Goal: Transaction & Acquisition: Book appointment/travel/reservation

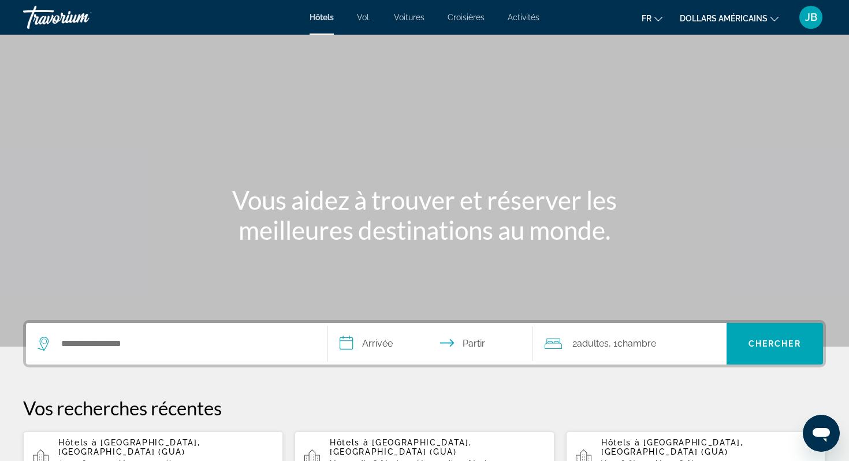
click at [730, 21] on font "dollars américains" at bounding box center [724, 18] width 88 height 9
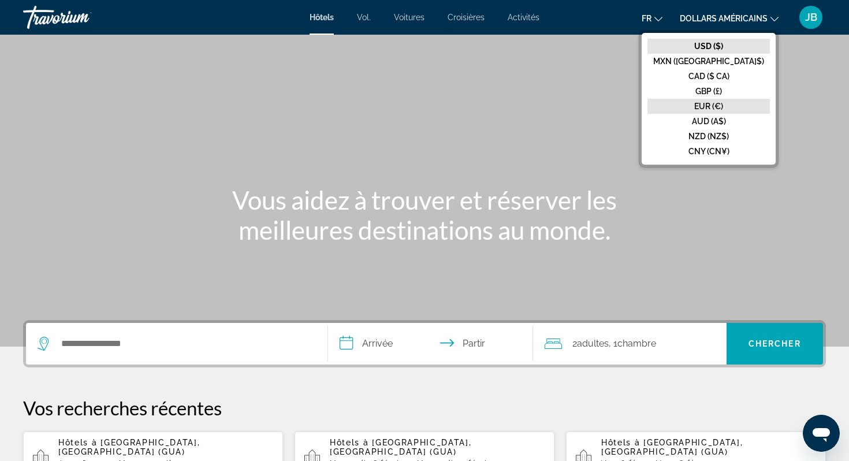
click at [724, 109] on font "EUR (€)" at bounding box center [709, 106] width 29 height 9
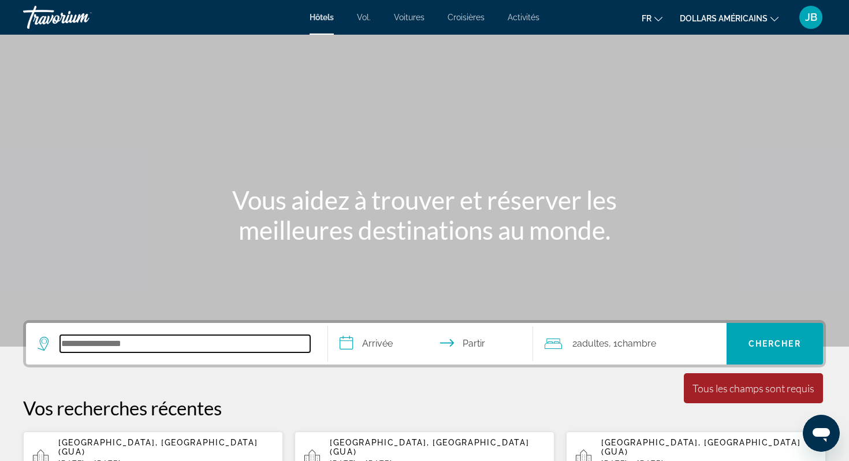
click at [103, 341] on input "Rechercher une destination hôtelière" at bounding box center [185, 343] width 250 height 17
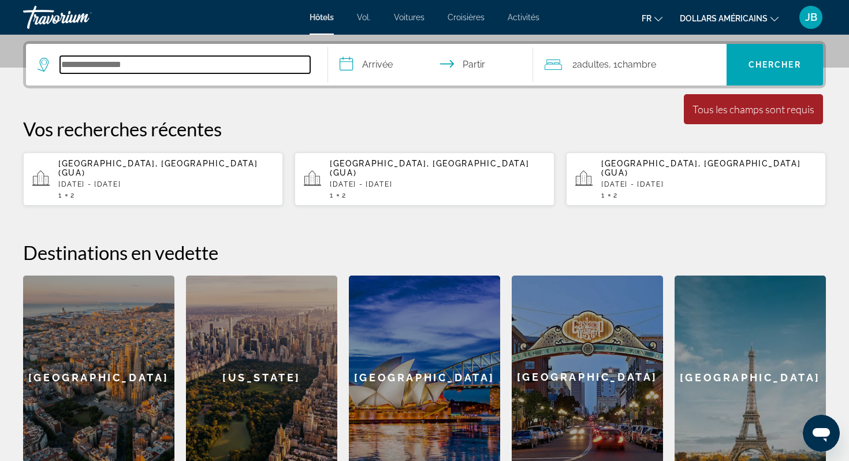
scroll to position [283, 0]
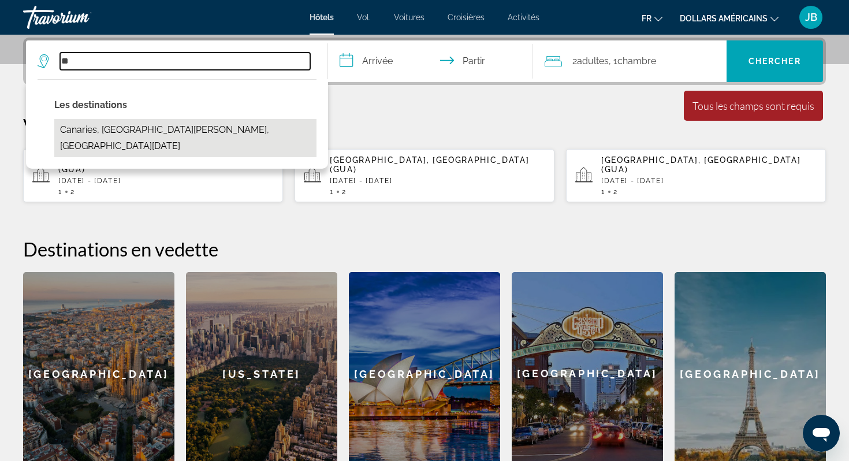
type input "*"
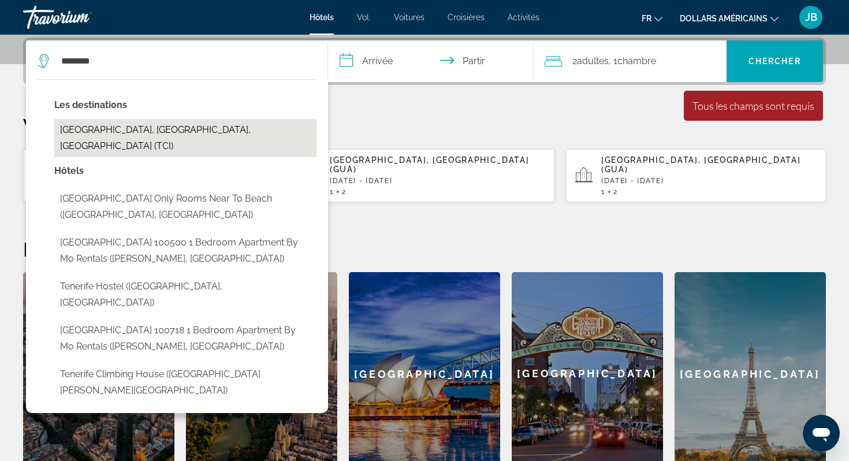
click at [160, 123] on button "[GEOGRAPHIC_DATA], [GEOGRAPHIC_DATA], [GEOGRAPHIC_DATA] (TCI)" at bounding box center [185, 138] width 262 height 38
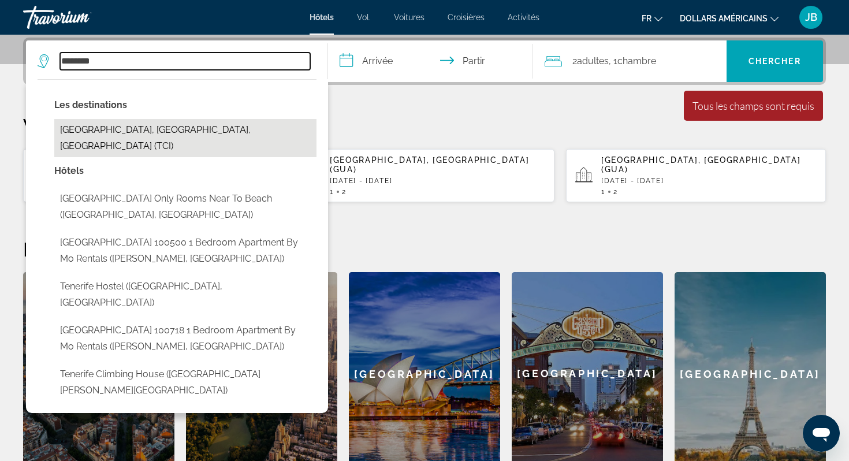
type input "**********"
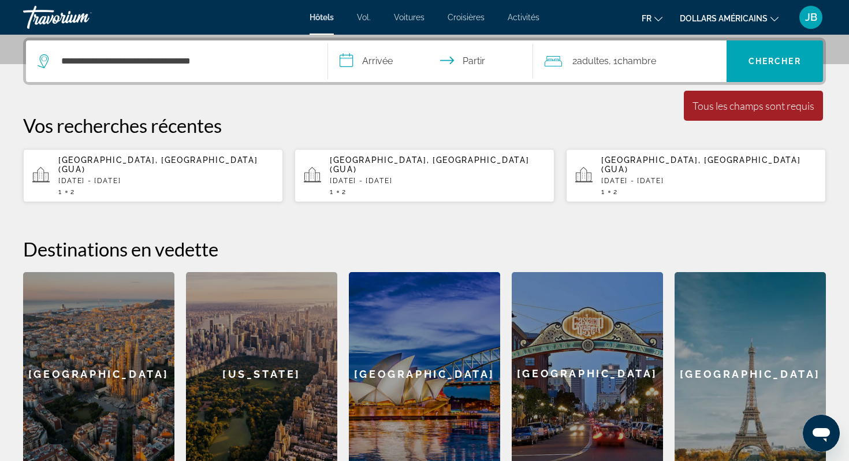
click at [741, 23] on button "dollars américains USD ($) MXN ([GEOGRAPHIC_DATA]$) CAD ($ CA) GBP (£) EUR (€) …" at bounding box center [729, 18] width 99 height 17
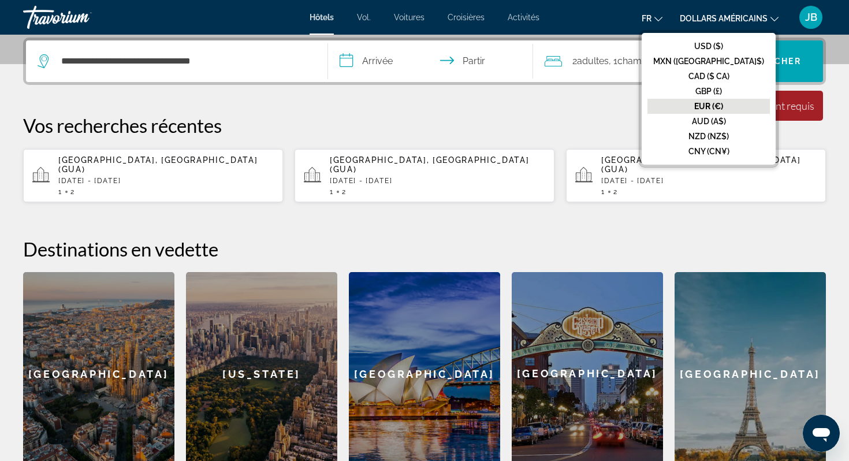
click at [729, 111] on button "EUR (€)" at bounding box center [709, 106] width 123 height 15
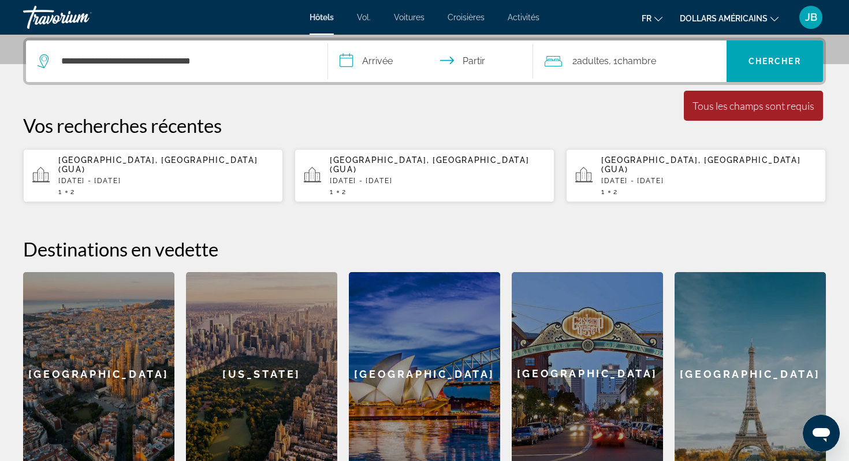
click at [706, 14] on font "dollars américains" at bounding box center [724, 18] width 88 height 9
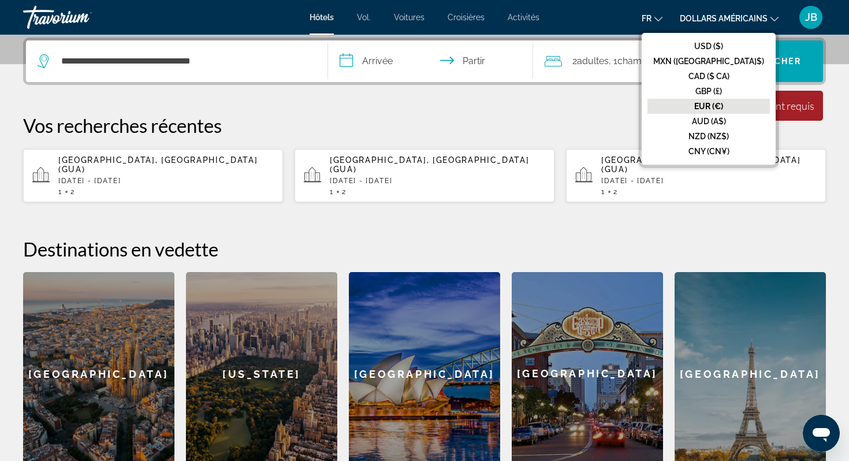
click at [720, 107] on font "EUR (€)" at bounding box center [709, 106] width 29 height 9
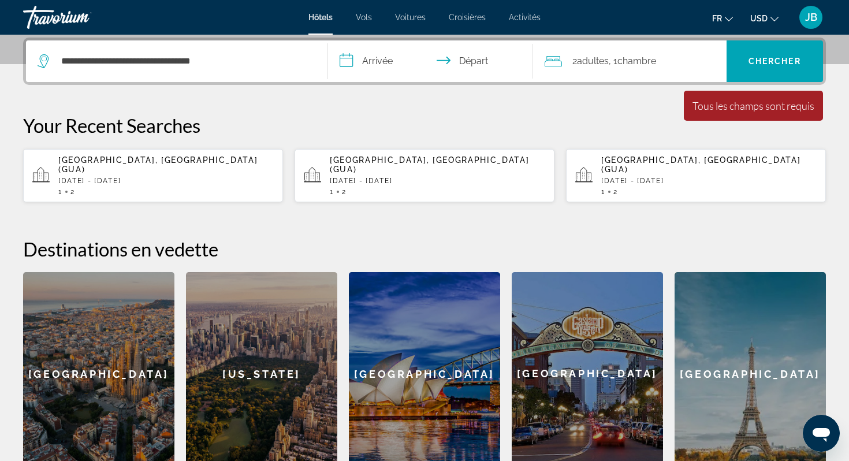
click at [766, 21] on span "USD" at bounding box center [759, 18] width 17 height 9
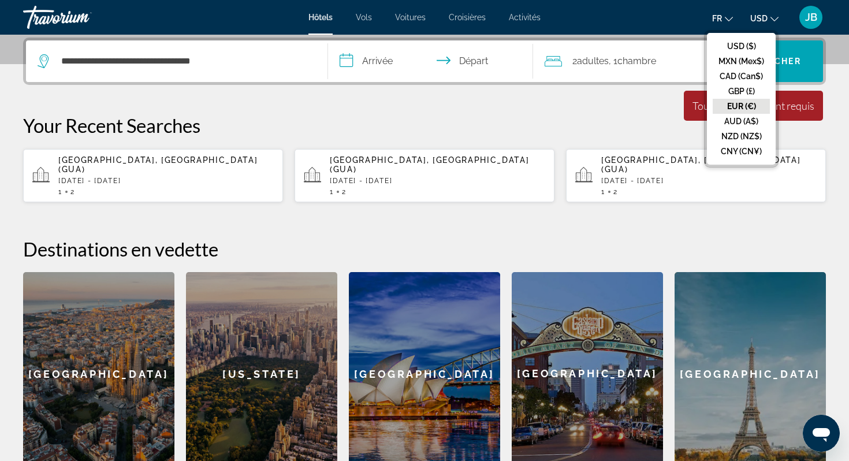
click at [736, 105] on button "EUR (€)" at bounding box center [741, 106] width 57 height 15
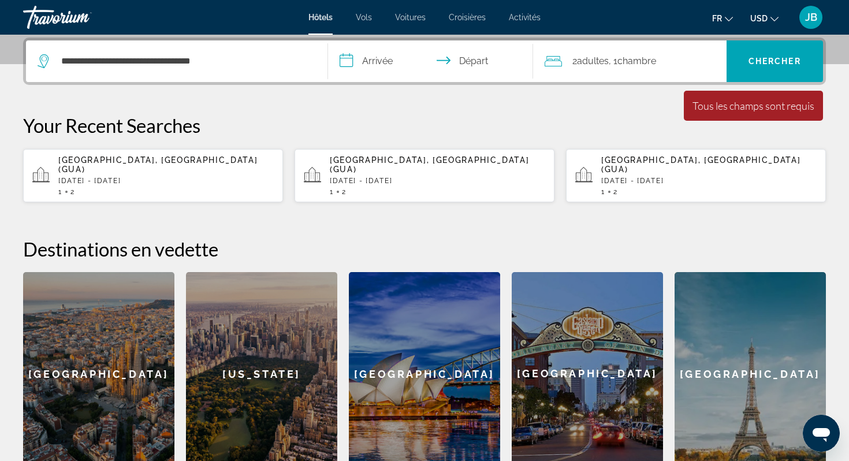
click at [366, 68] on input "**********" at bounding box center [433, 62] width 210 height 45
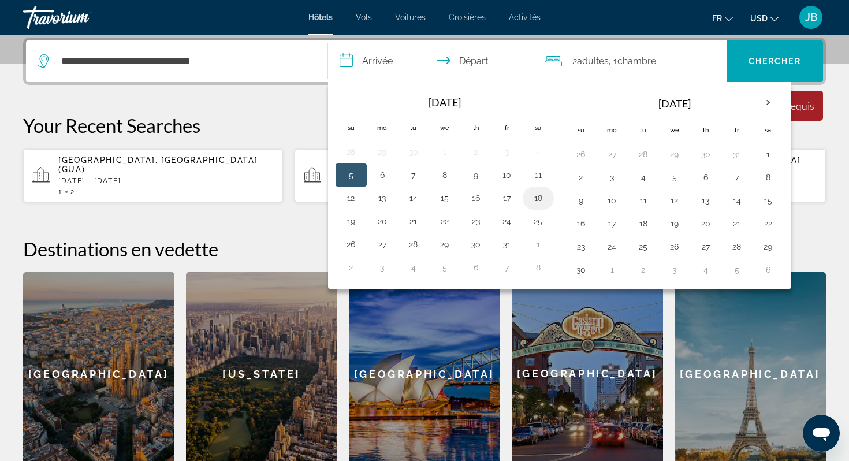
click at [540, 201] on button "18" at bounding box center [538, 198] width 18 height 16
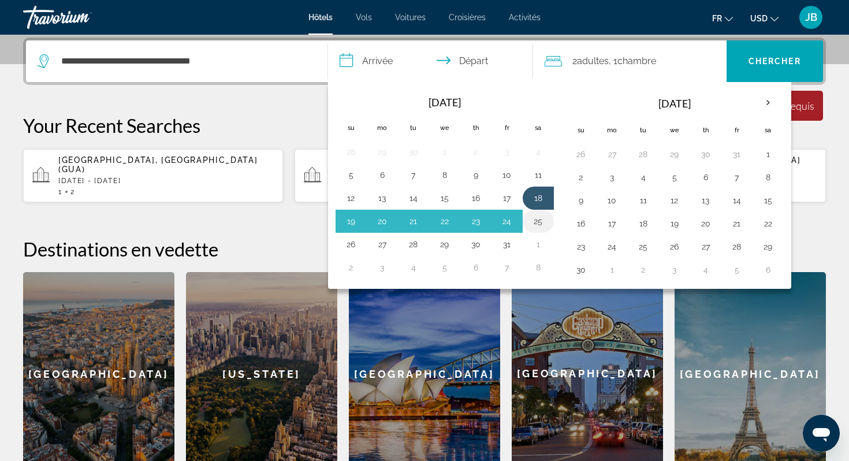
click at [540, 221] on button "25" at bounding box center [538, 221] width 18 height 16
type input "**********"
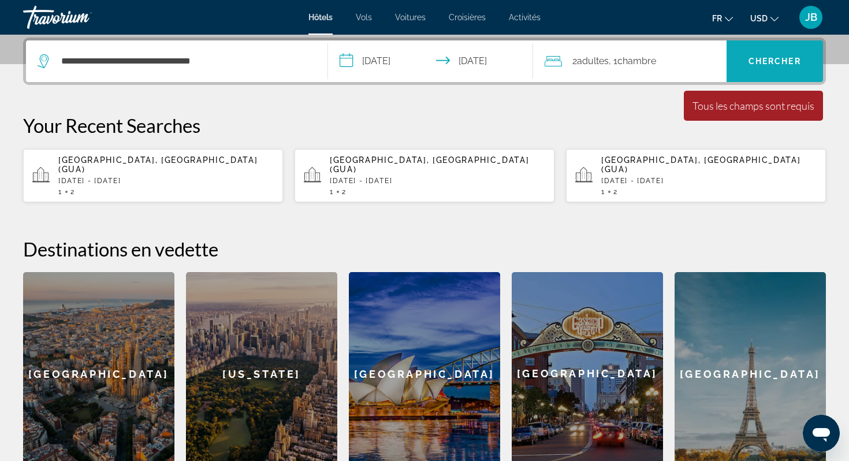
click at [784, 72] on span "Search" at bounding box center [775, 61] width 97 height 28
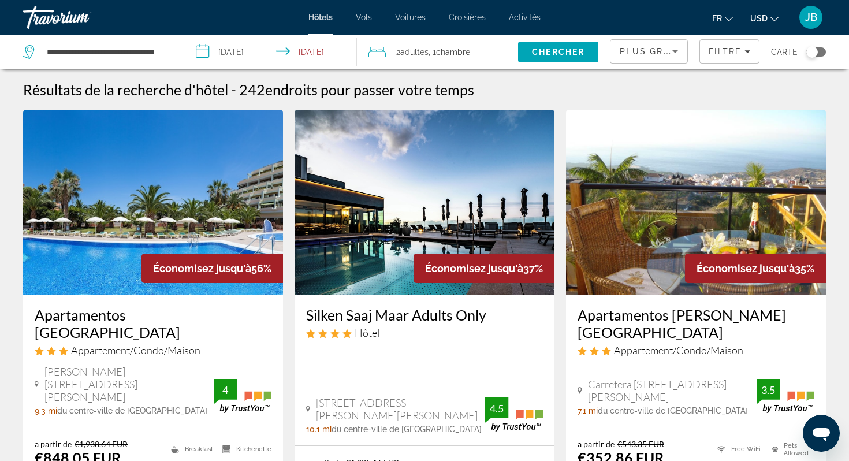
click at [762, 20] on span "USD" at bounding box center [759, 18] width 17 height 9
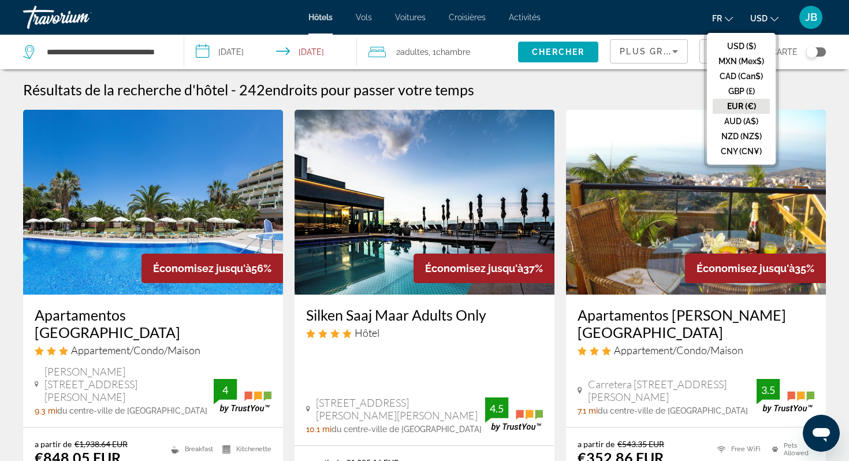
click at [740, 102] on button "EUR (€)" at bounding box center [741, 106] width 57 height 15
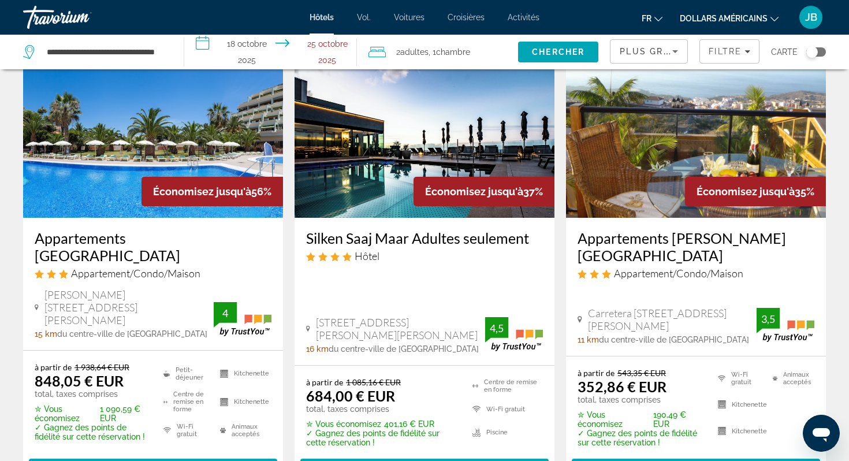
scroll to position [86, 0]
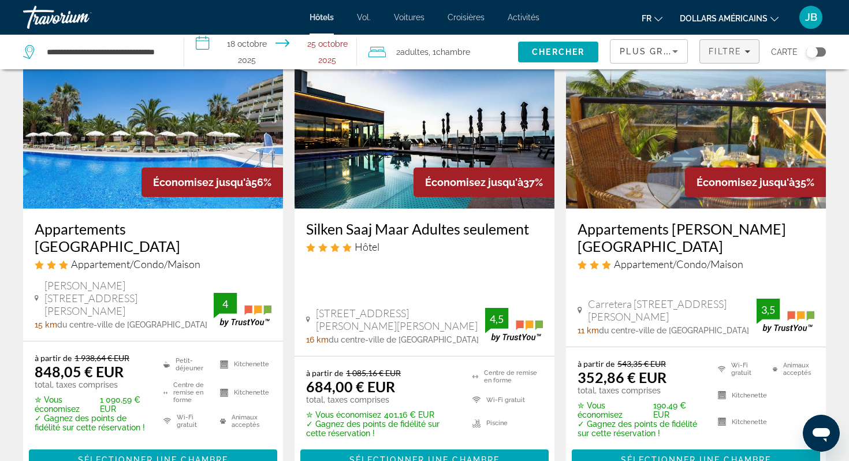
click at [743, 55] on div "Filtre" at bounding box center [730, 51] width 42 height 9
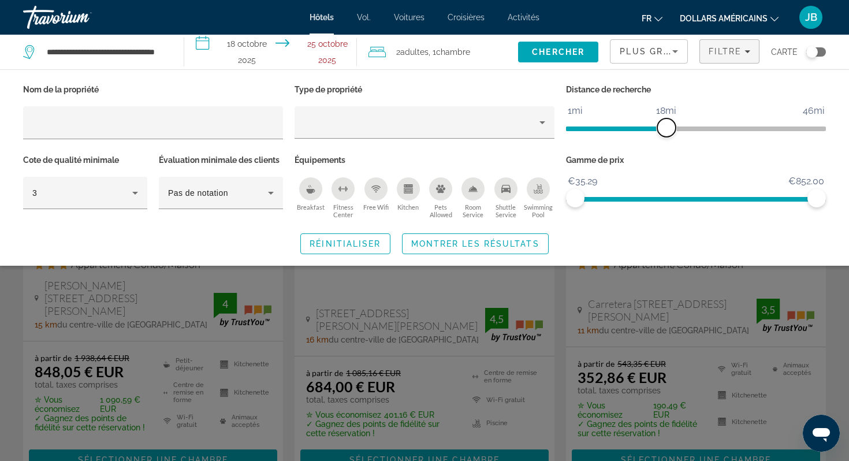
drag, startPoint x: 728, startPoint y: 128, endPoint x: 666, endPoint y: 131, distance: 61.9
click at [666, 131] on span "ngx-slider" at bounding box center [667, 127] width 18 height 18
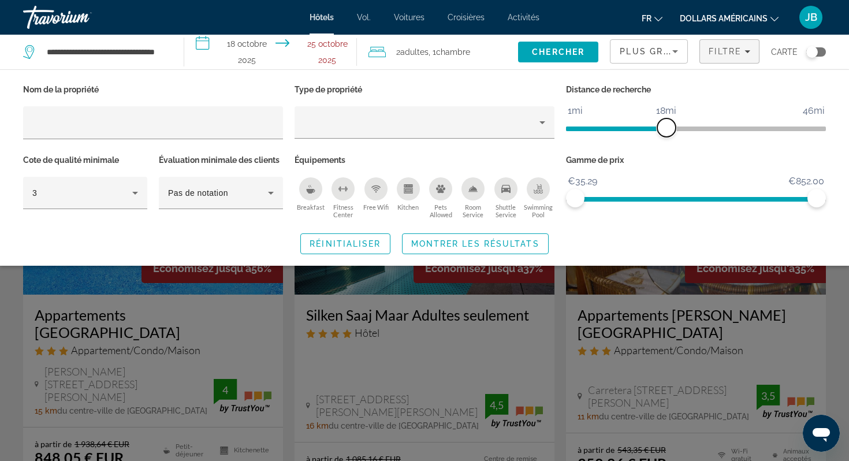
click at [675, 128] on span "ngx-slider" at bounding box center [667, 127] width 18 height 18
drag, startPoint x: 824, startPoint y: 201, endPoint x: 623, endPoint y: 198, distance: 201.1
click at [623, 198] on span "ngx-slider-max" at bounding box center [623, 198] width 18 height 18
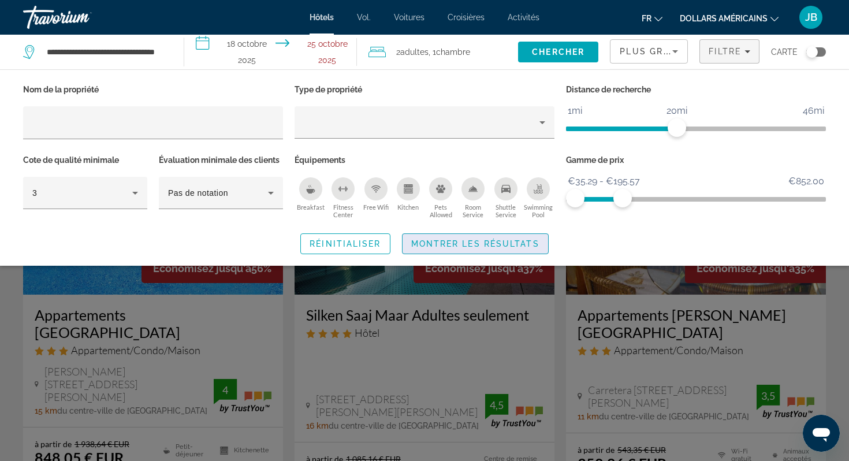
click at [489, 252] on span "Widget de recherche" at bounding box center [476, 244] width 146 height 28
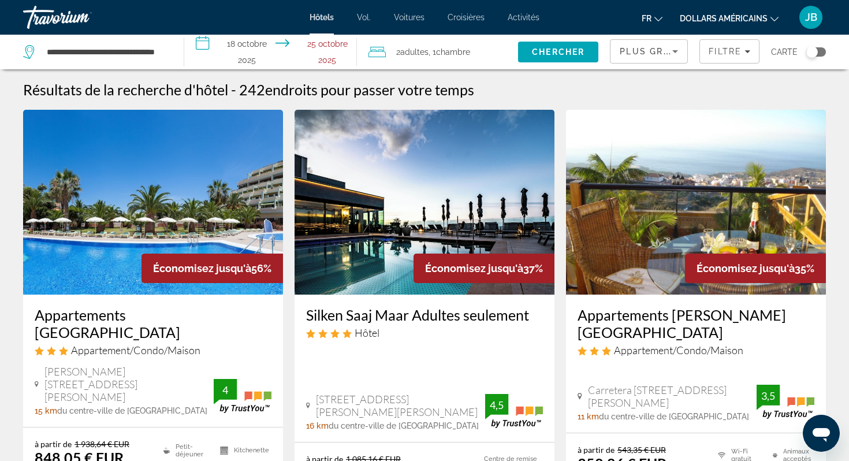
click at [639, 57] on div "Plus grandes économies" at bounding box center [646, 51] width 53 height 14
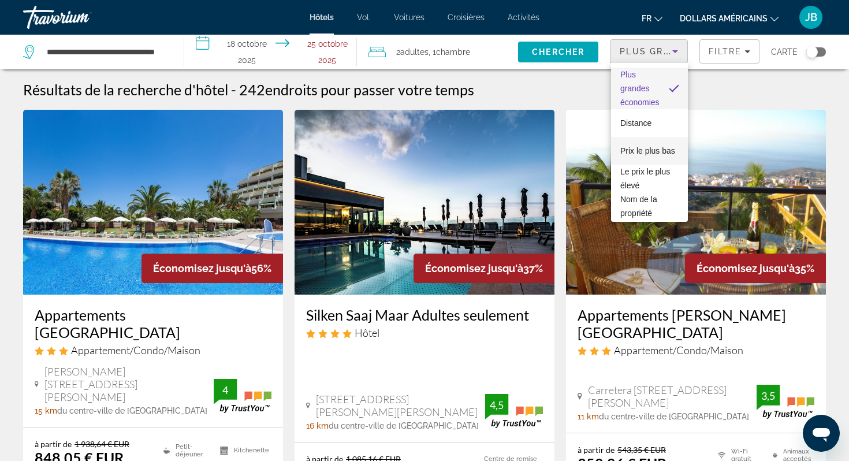
click at [645, 154] on font "Prix ​​le plus bas" at bounding box center [648, 150] width 55 height 9
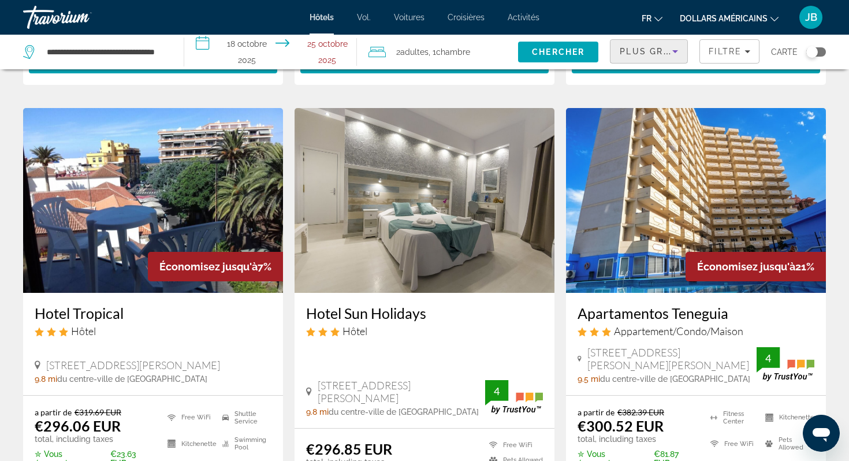
scroll to position [473, 0]
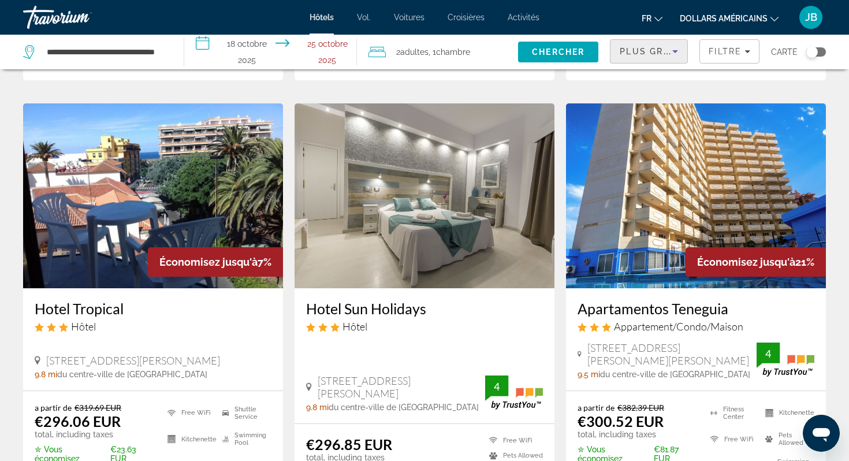
click at [452, 46] on span ", 1 Chambre pièces" at bounding box center [450, 52] width 42 height 16
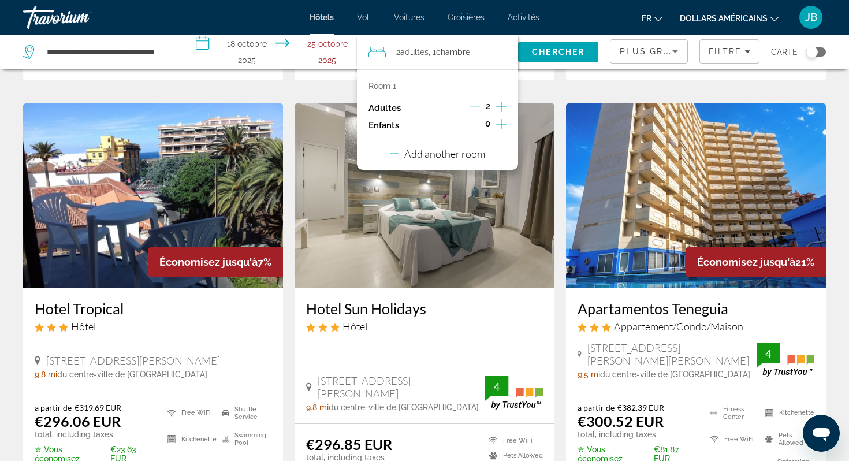
click at [504, 106] on icon "Increment adults" at bounding box center [501, 107] width 10 height 10
click at [472, 109] on icon "Decrement adults" at bounding box center [475, 107] width 10 height 10
click at [502, 125] on icon "Increment children" at bounding box center [501, 124] width 10 height 14
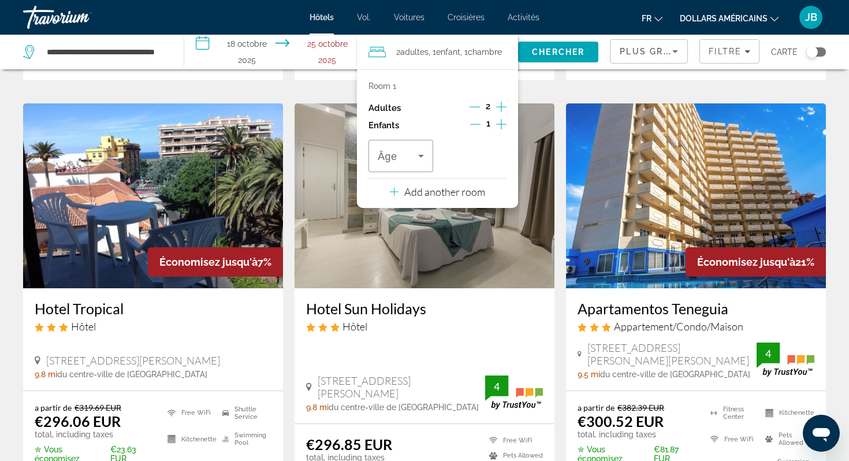
click at [502, 125] on icon "Increment children" at bounding box center [501, 124] width 10 height 14
click at [555, 58] on span "Recherche" at bounding box center [558, 52] width 80 height 28
